Goal: Find specific page/section: Find specific page/section

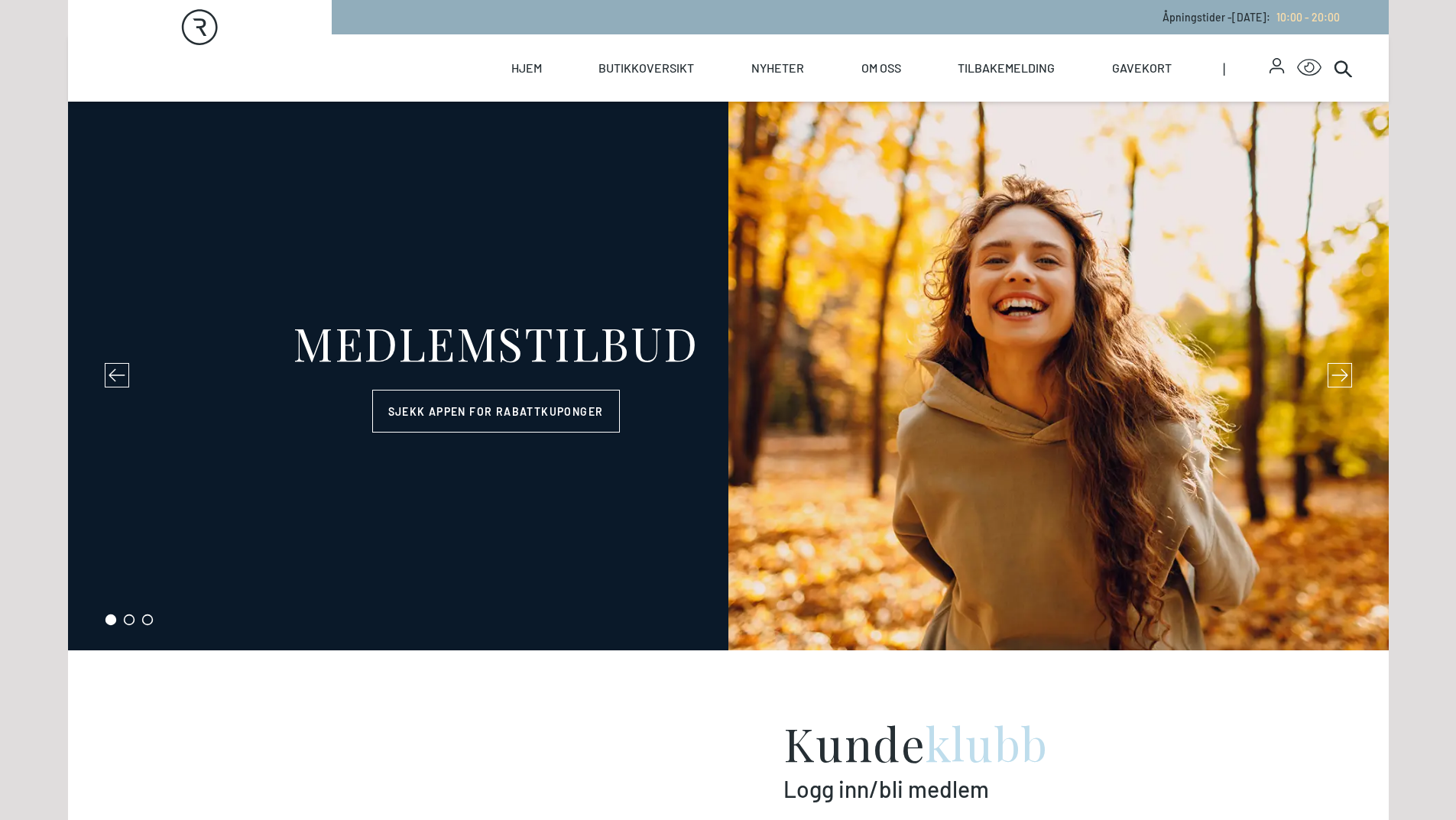
select select "NO"
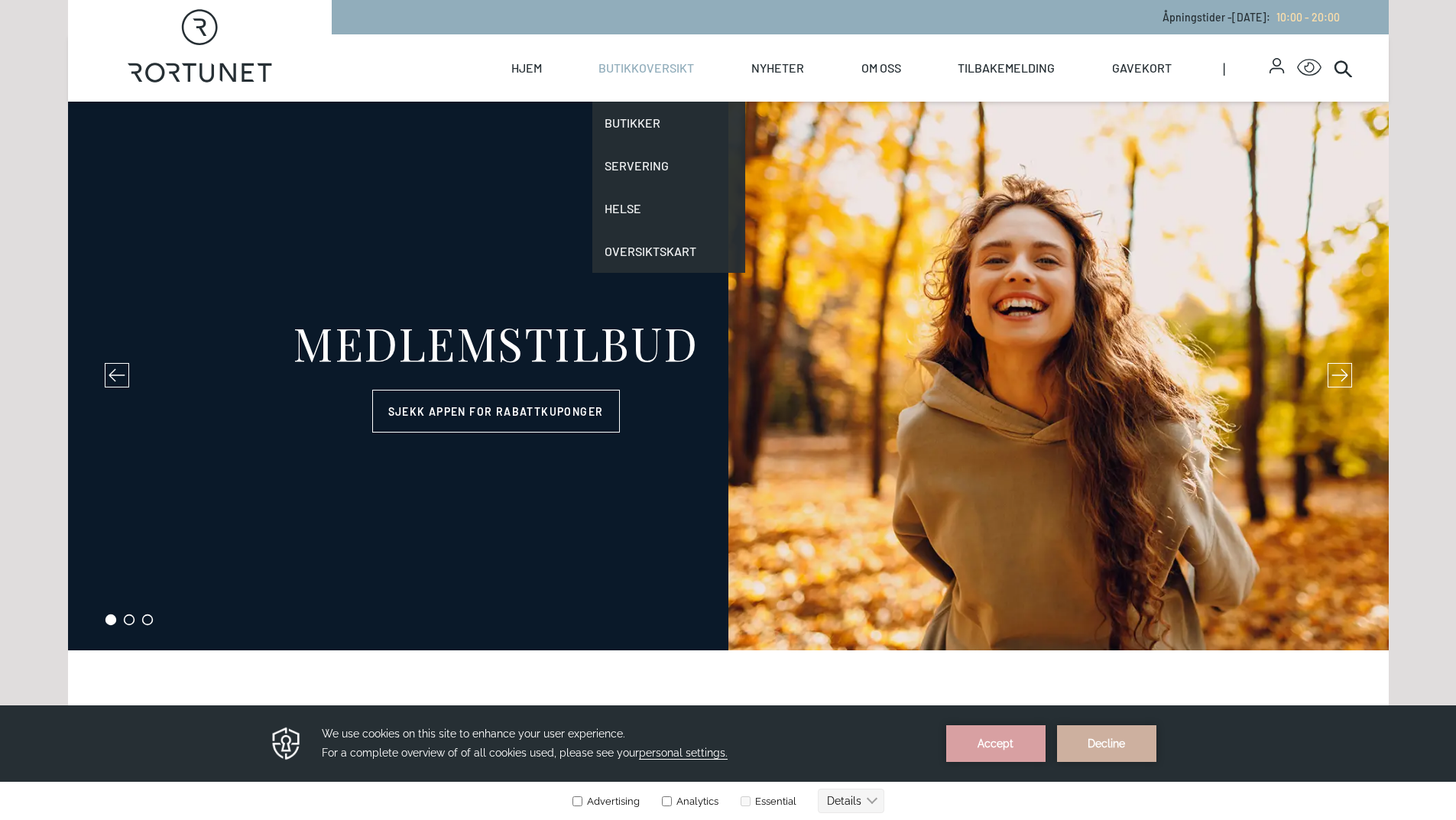
click at [649, 74] on link "Butikkoversikt" at bounding box center [647, 68] width 96 height 67
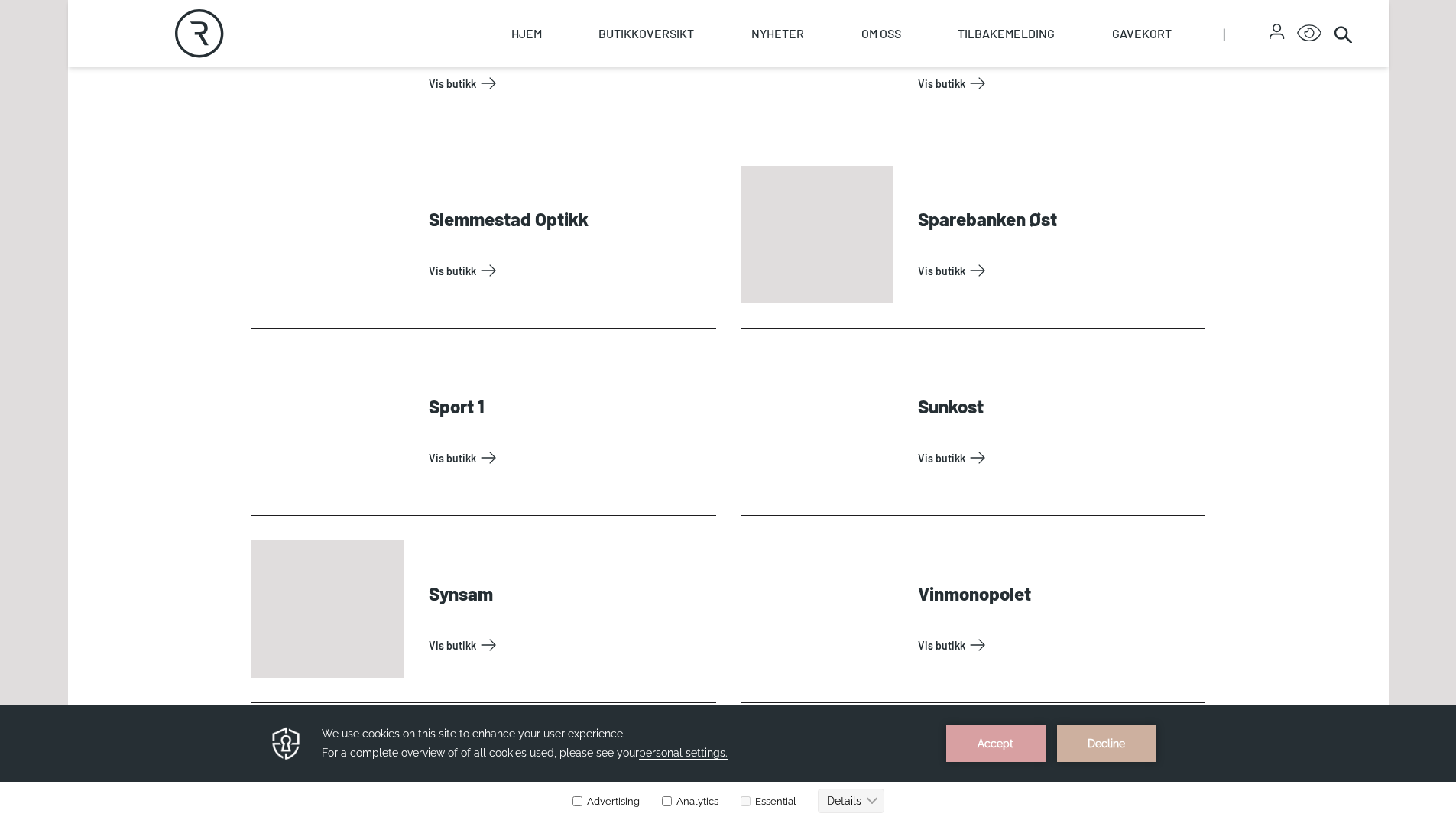
scroll to position [4333, 0]
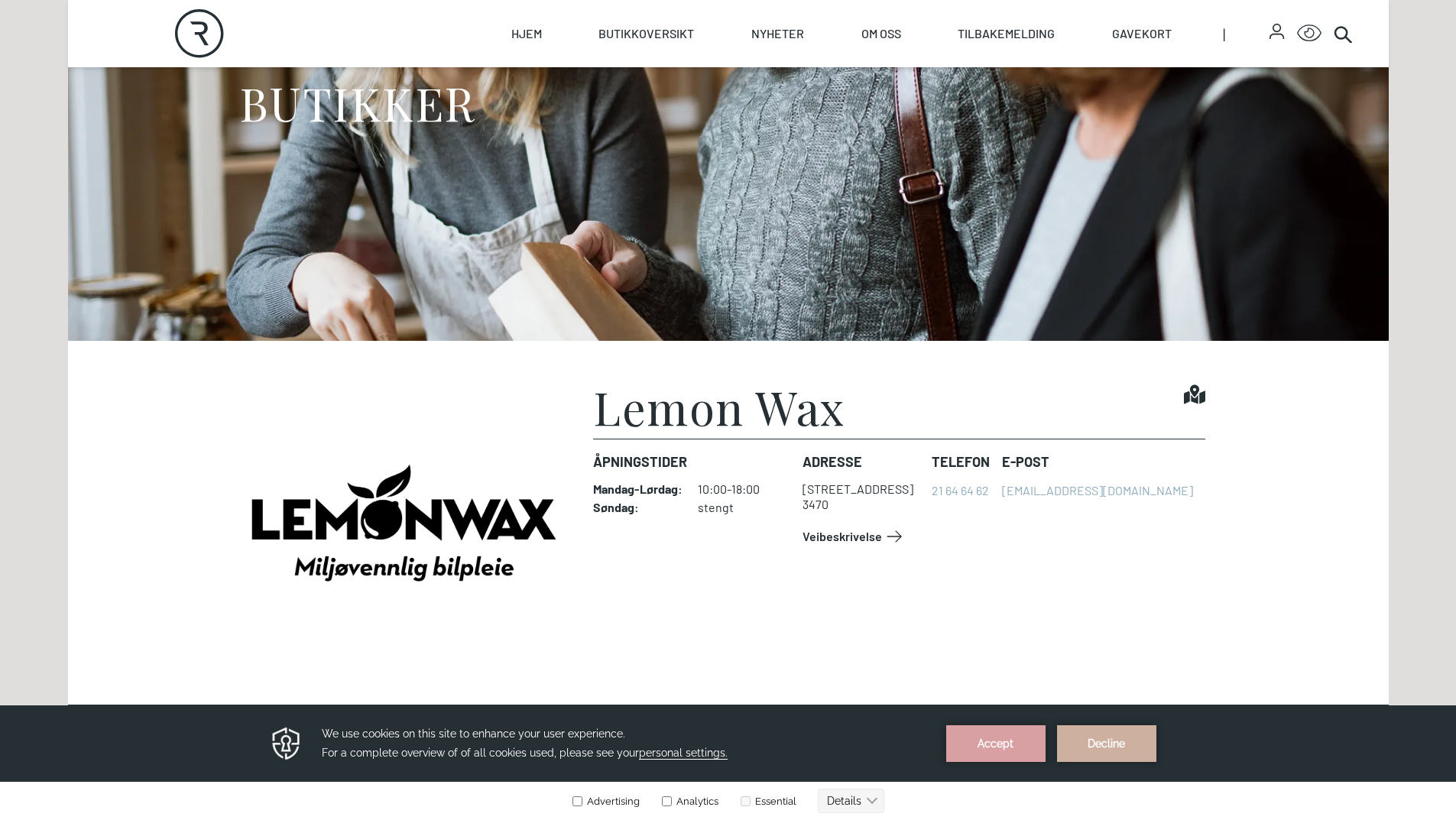
scroll to position [229, 0]
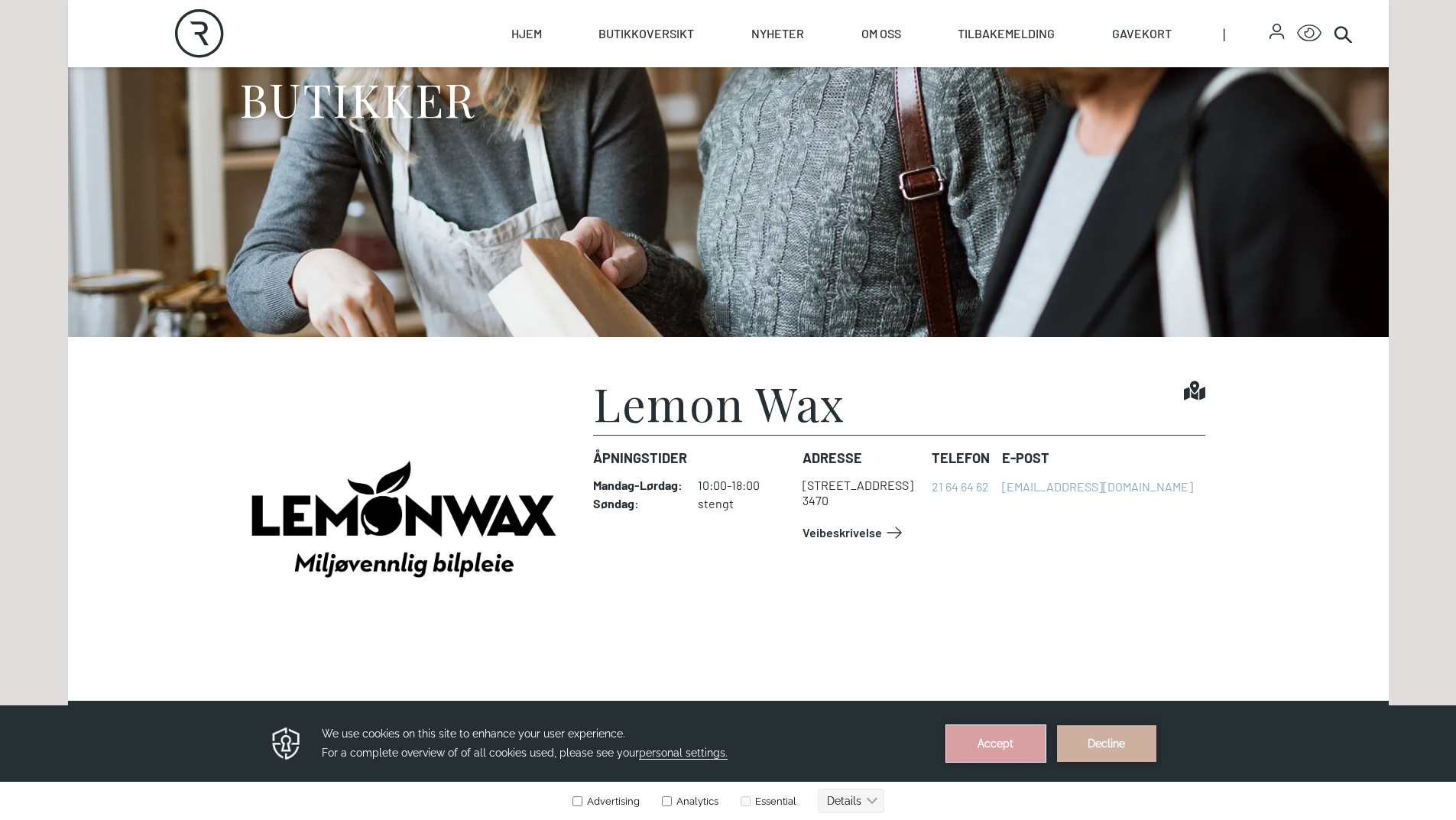
click at [995, 755] on button "Accept" at bounding box center [995, 743] width 99 height 36
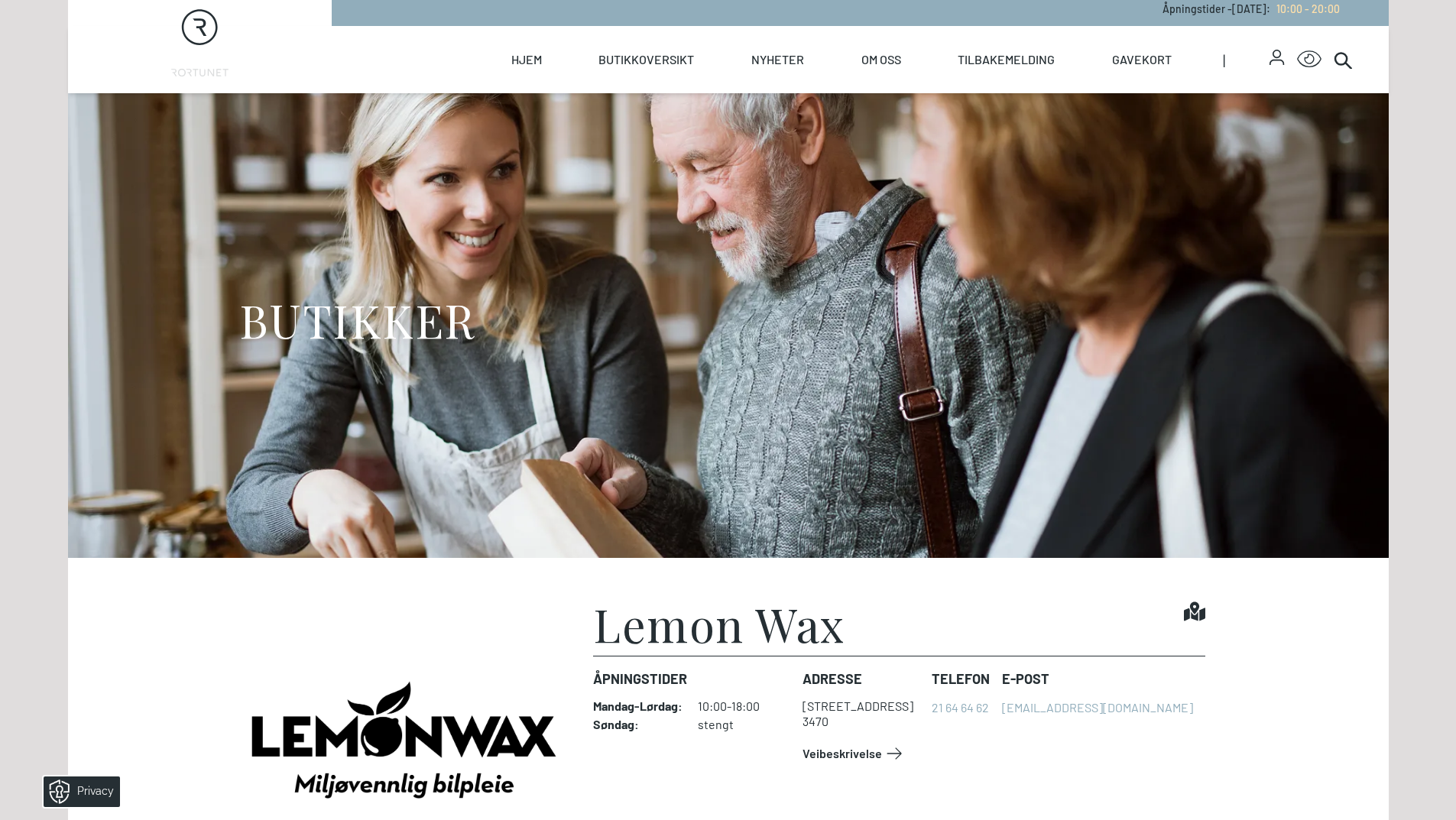
scroll to position [0, 0]
